Goal: Task Accomplishment & Management: Use online tool/utility

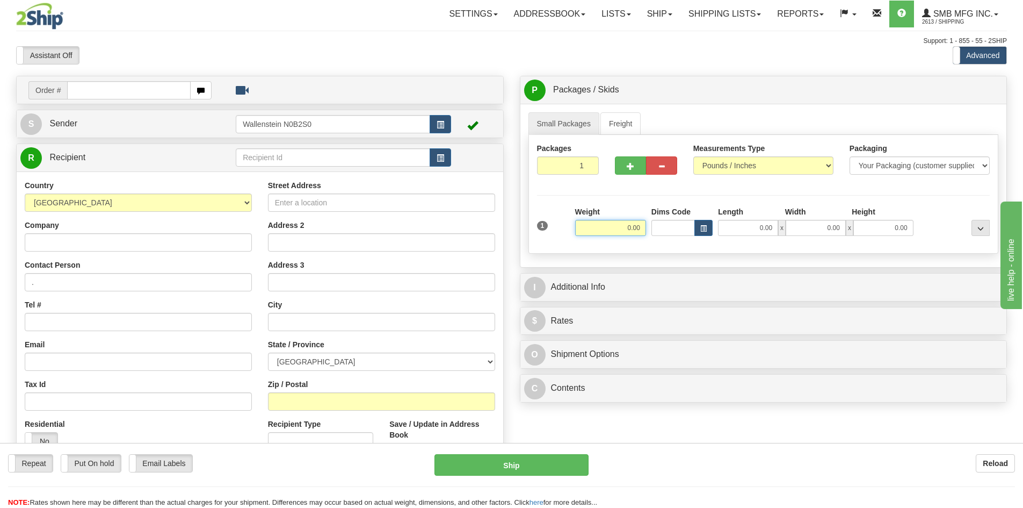
click at [616, 230] on input "0.00" at bounding box center [610, 228] width 71 height 16
type input "10.00"
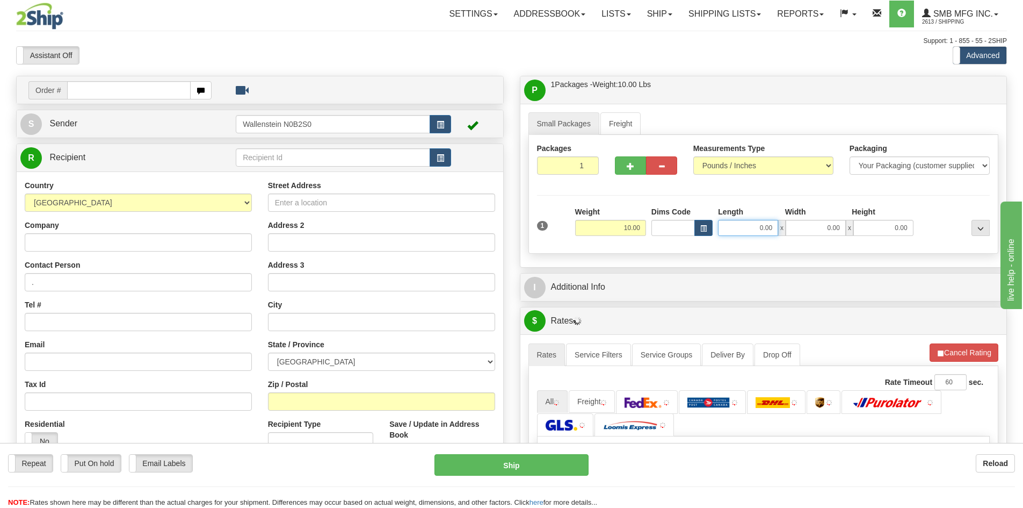
click at [745, 233] on input "0.00" at bounding box center [748, 228] width 60 height 16
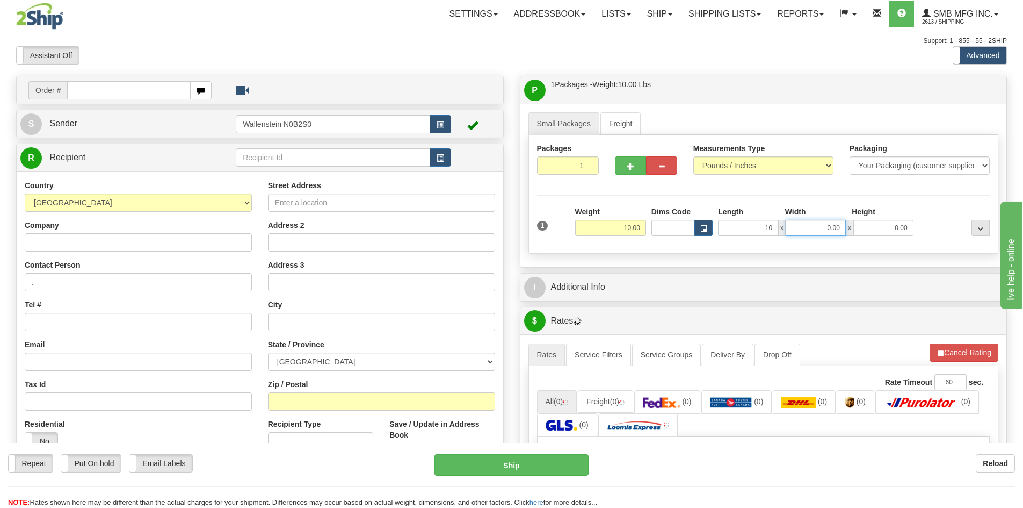
type input "10.00"
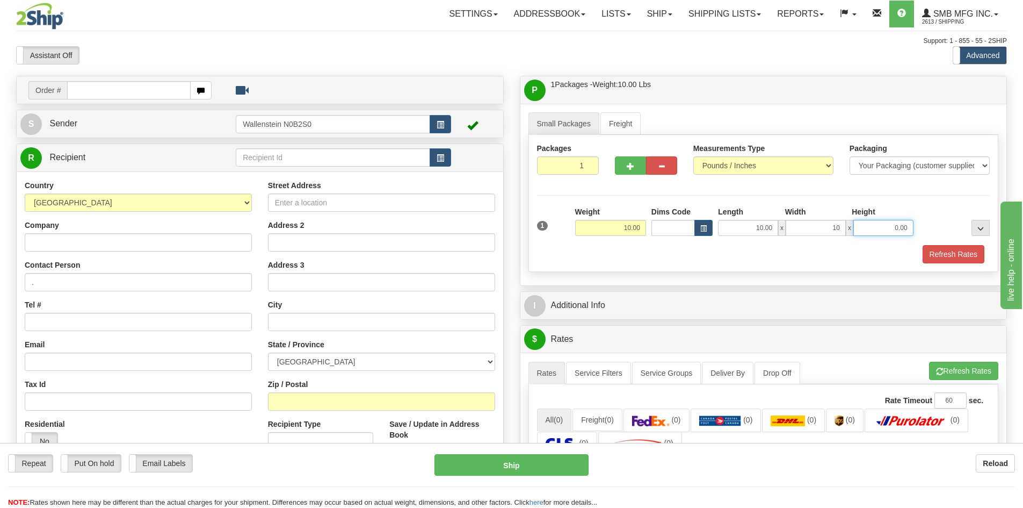
type input "10.00"
click at [311, 202] on input "Street Address" at bounding box center [381, 202] width 227 height 18
type input "10 ave"
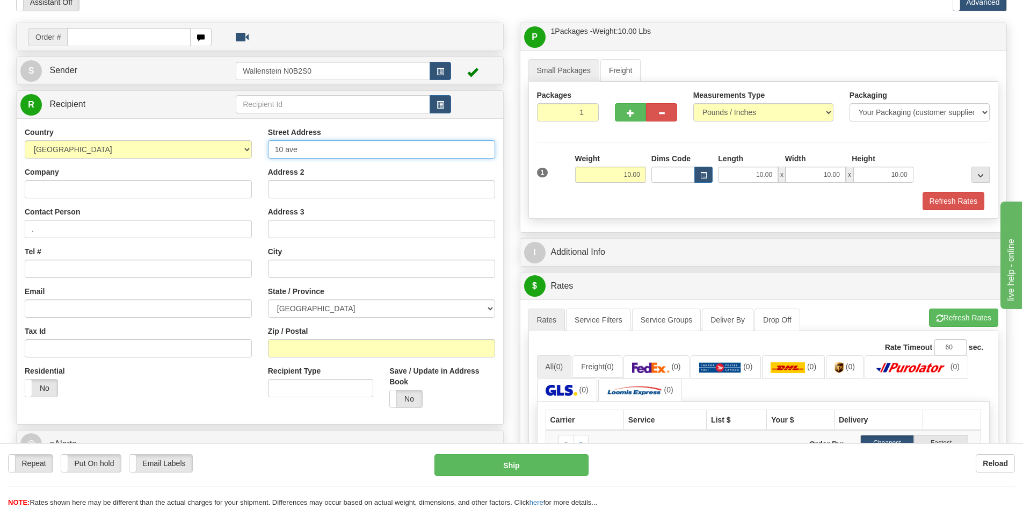
scroll to position [54, 0]
click at [328, 349] on input "Zip / Postal" at bounding box center [381, 347] width 227 height 18
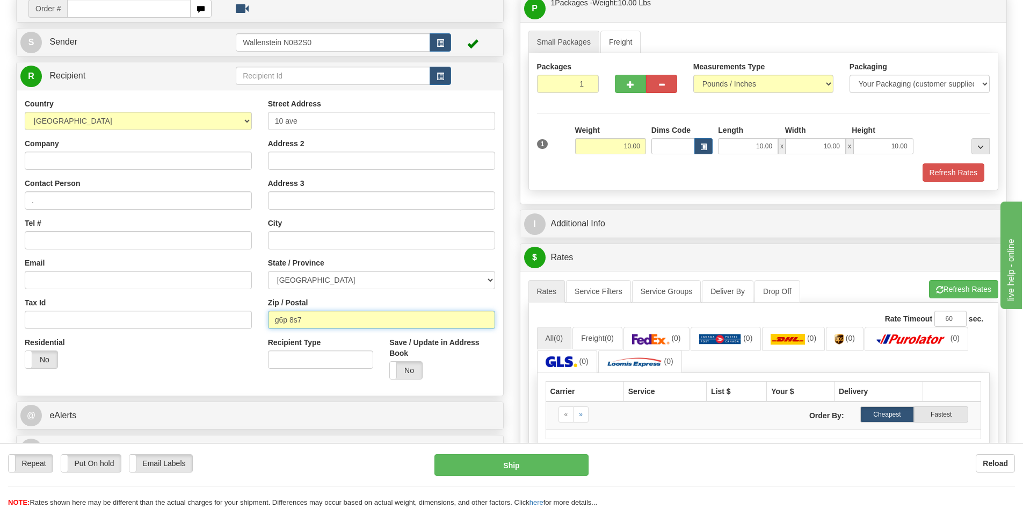
scroll to position [107, 0]
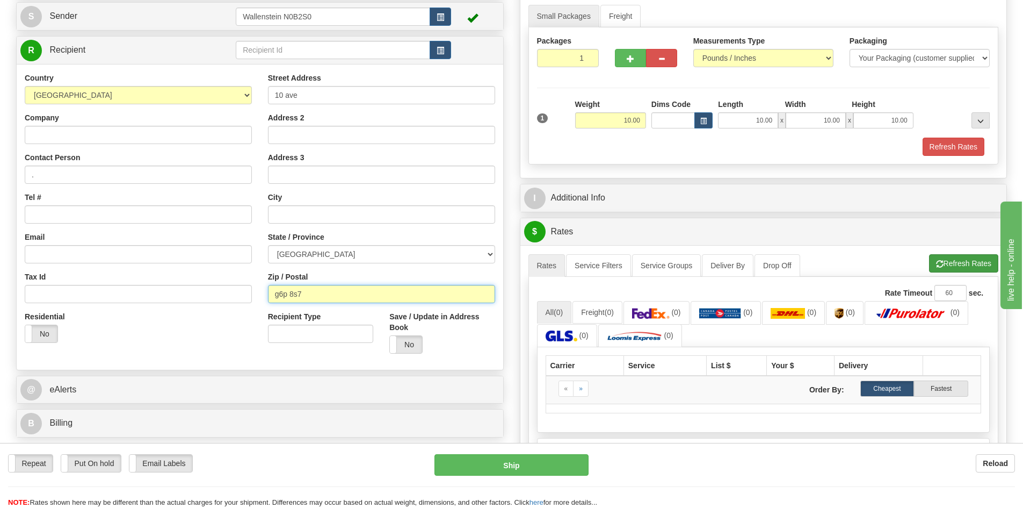
type input "g6p 8s7"
click at [943, 256] on button "Refresh Rates" at bounding box center [963, 263] width 69 height 18
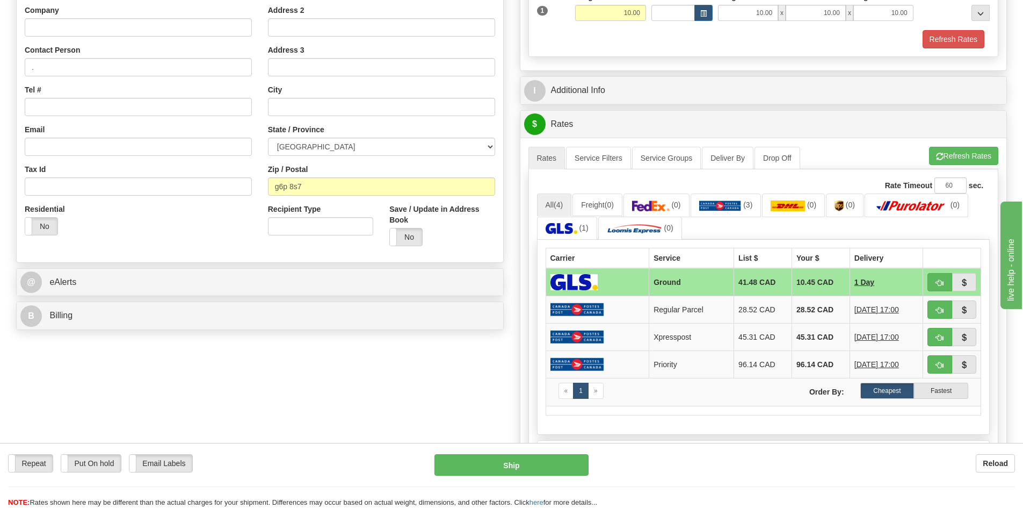
scroll to position [269, 0]
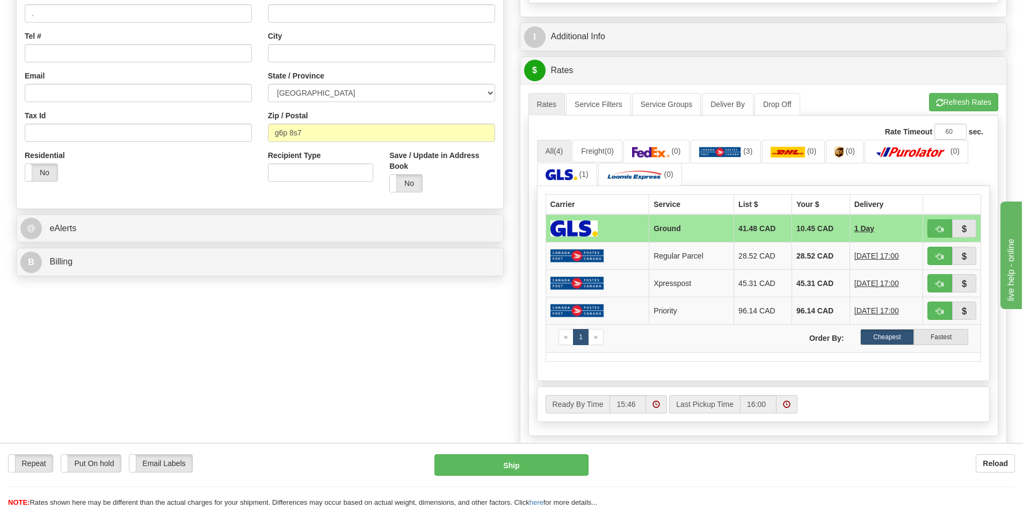
click at [420, 348] on div "Order # S Sender" at bounding box center [511, 164] width 1007 height 715
click at [628, 168] on link "(0)" at bounding box center [640, 174] width 84 height 23
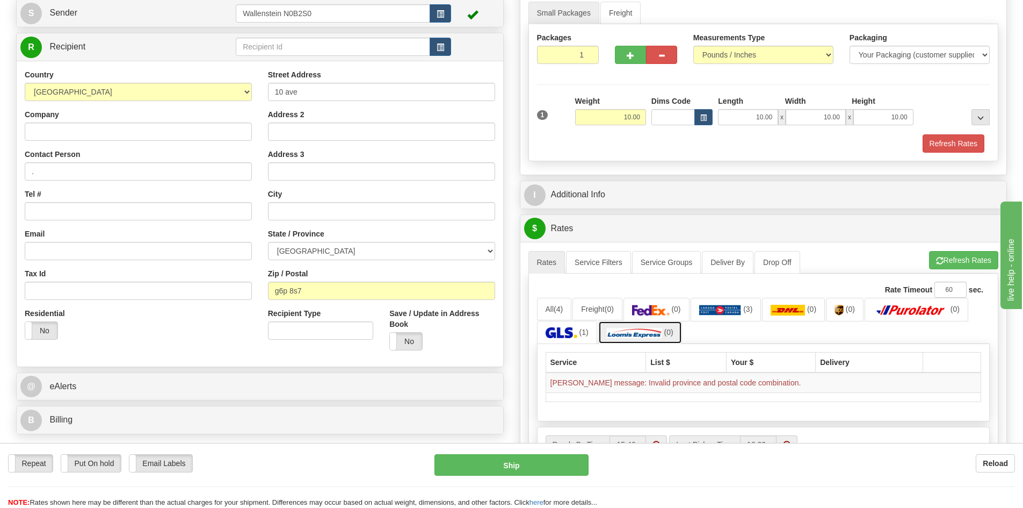
scroll to position [107, 0]
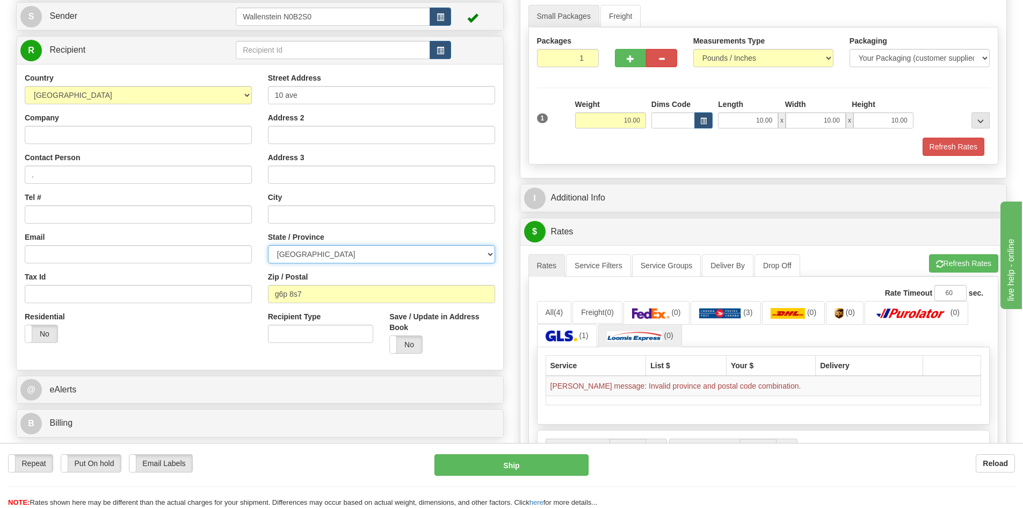
click at [333, 258] on select "[GEOGRAPHIC_DATA] [GEOGRAPHIC_DATA] [GEOGRAPHIC_DATA] [GEOGRAPHIC_DATA] [GEOGRA…" at bounding box center [381, 254] width 227 height 18
select select "QC"
click at [268, 245] on select "[GEOGRAPHIC_DATA] [GEOGRAPHIC_DATA] [GEOGRAPHIC_DATA] [GEOGRAPHIC_DATA] [GEOGRA…" at bounding box center [381, 254] width 227 height 18
click at [971, 265] on button "Refresh Rates" at bounding box center [963, 263] width 69 height 18
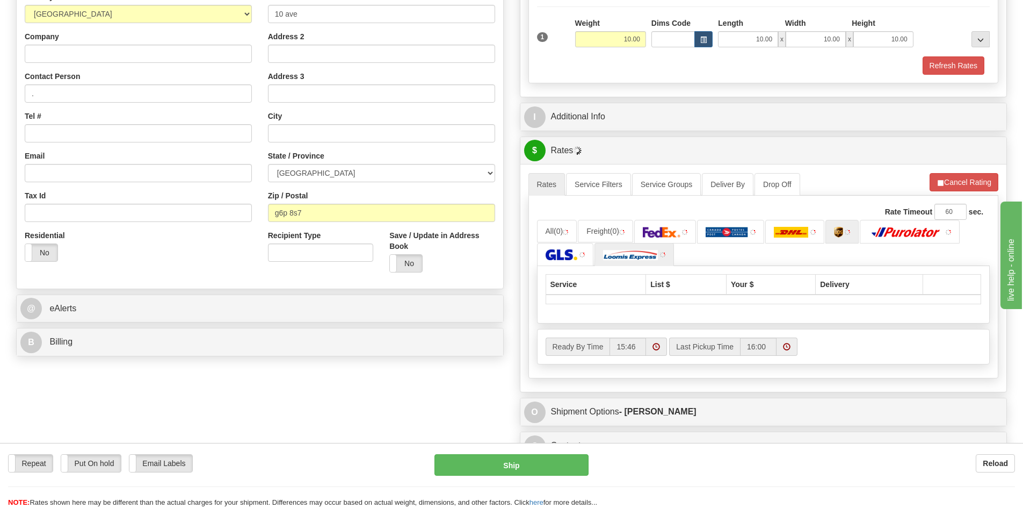
scroll to position [215, 0]
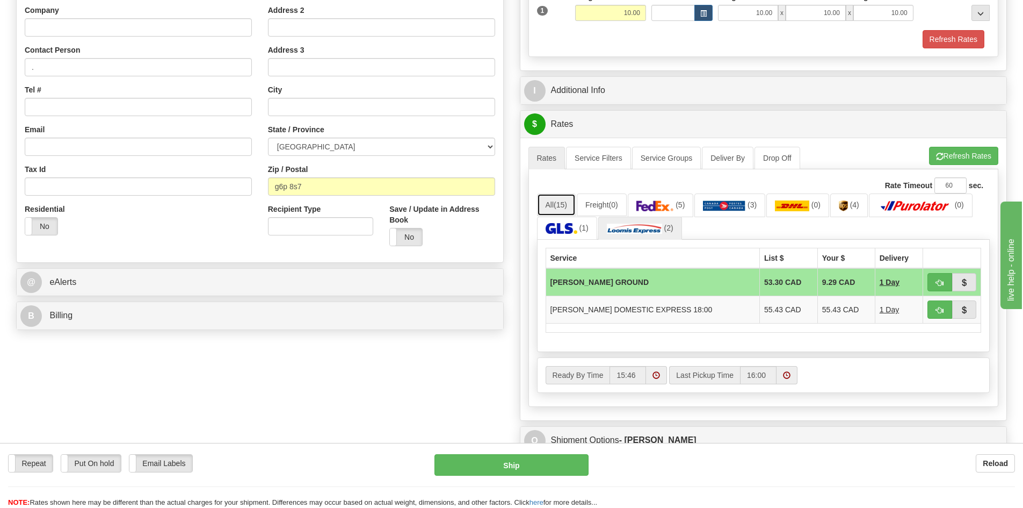
click at [564, 206] on span "(15)" at bounding box center [560, 204] width 13 height 9
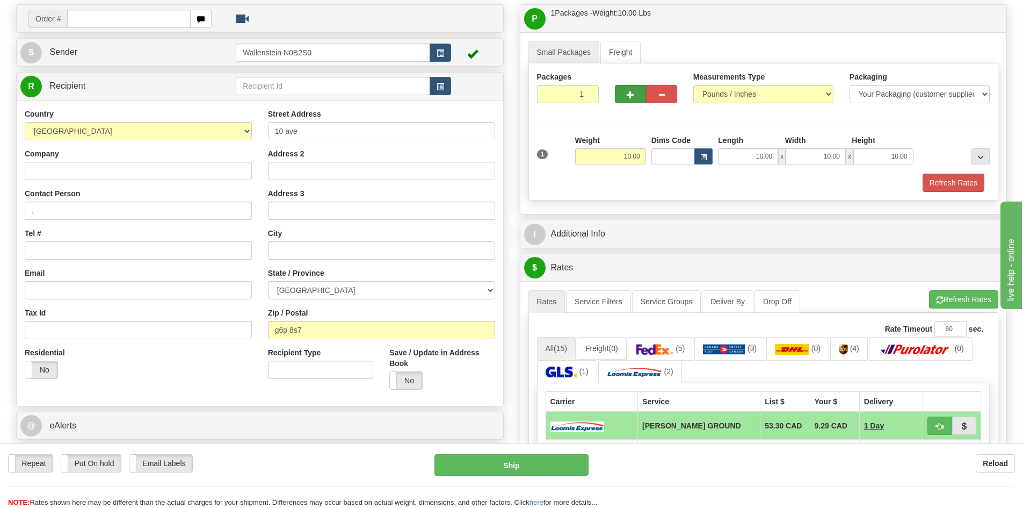
scroll to position [0, 0]
